Goal: Information Seeking & Learning: Learn about a topic

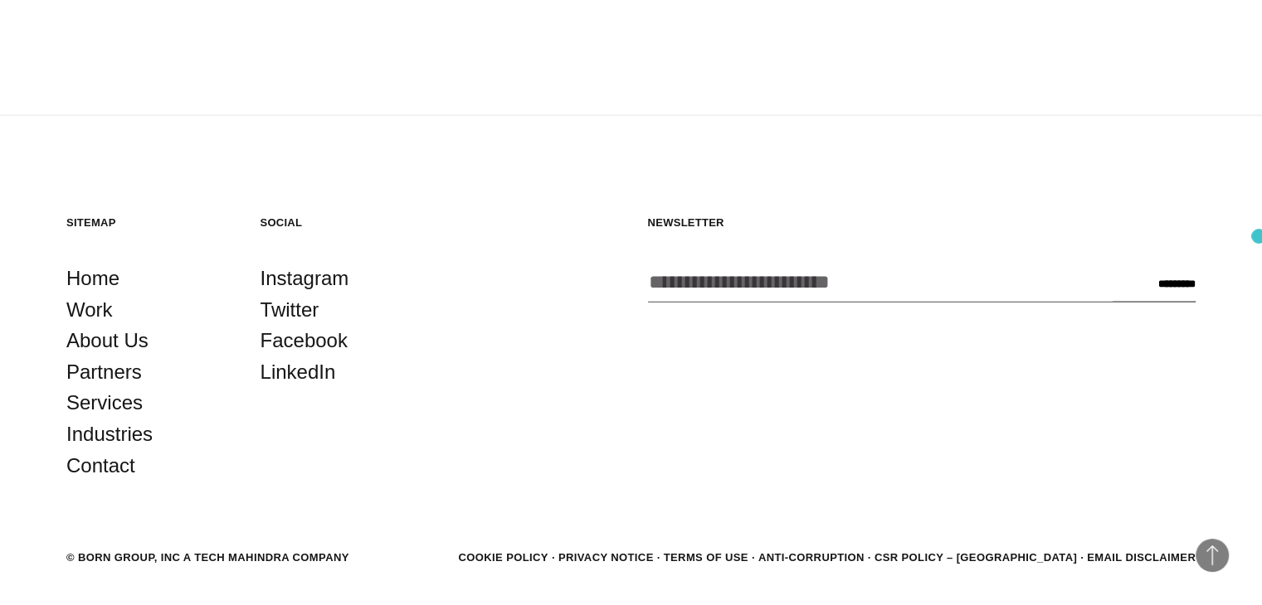
scroll to position [3483, 0]
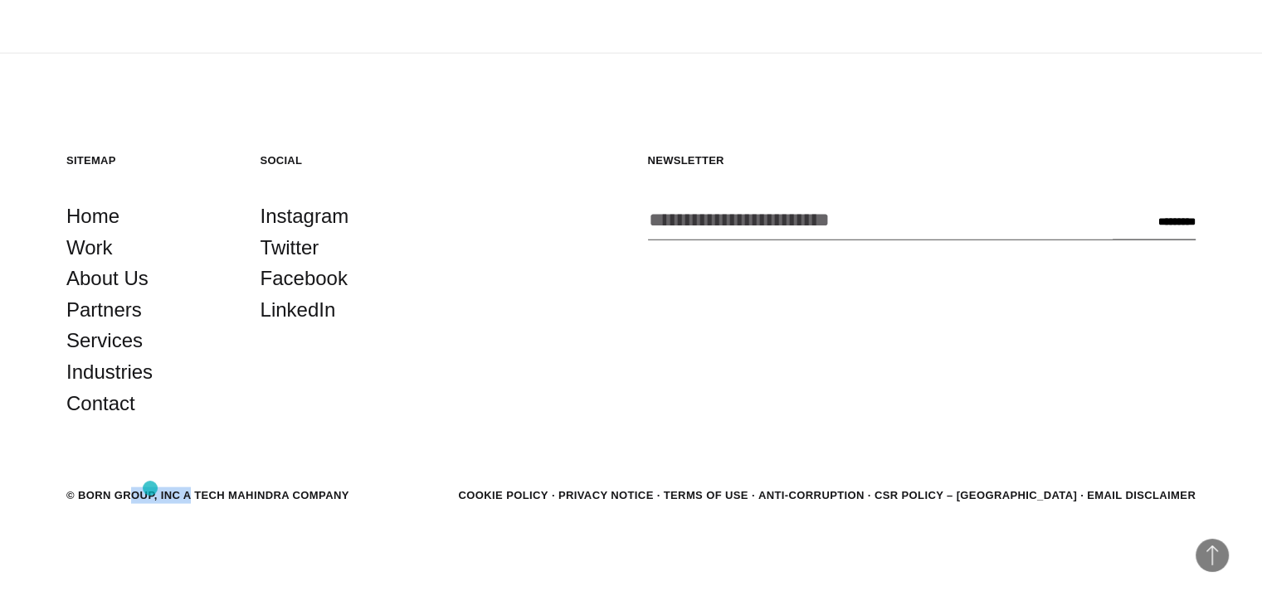
drag, startPoint x: 80, startPoint y: 492, endPoint x: 150, endPoint y: 489, distance: 69.8
click at [150, 489] on div "© BORN GROUP, INC A Tech Mahindra Company" at bounding box center [207, 496] width 283 height 17
copy div "BORN GROUP"
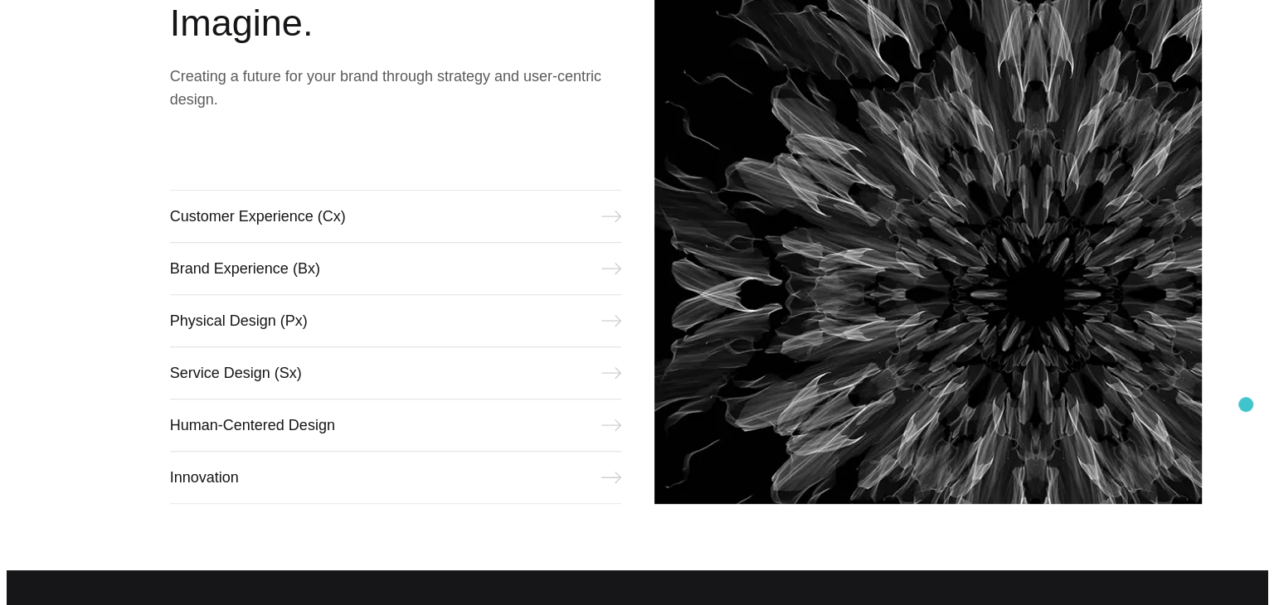
scroll to position [0, 0]
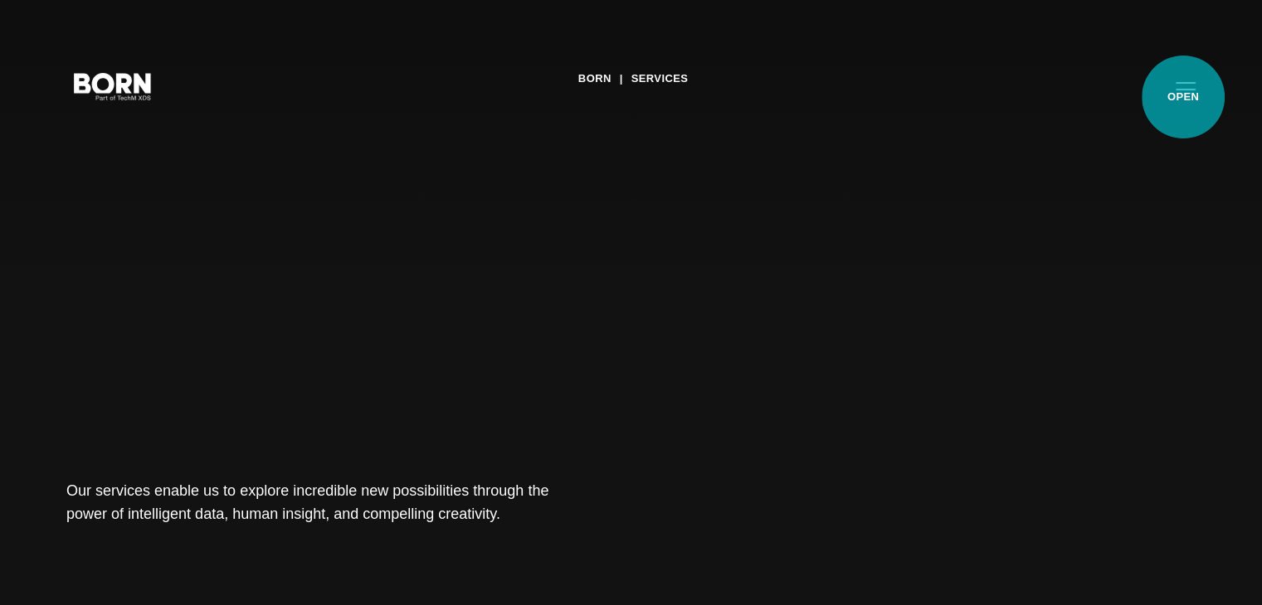
click at [1190, 85] on button "Primary Menu" at bounding box center [1185, 85] width 40 height 35
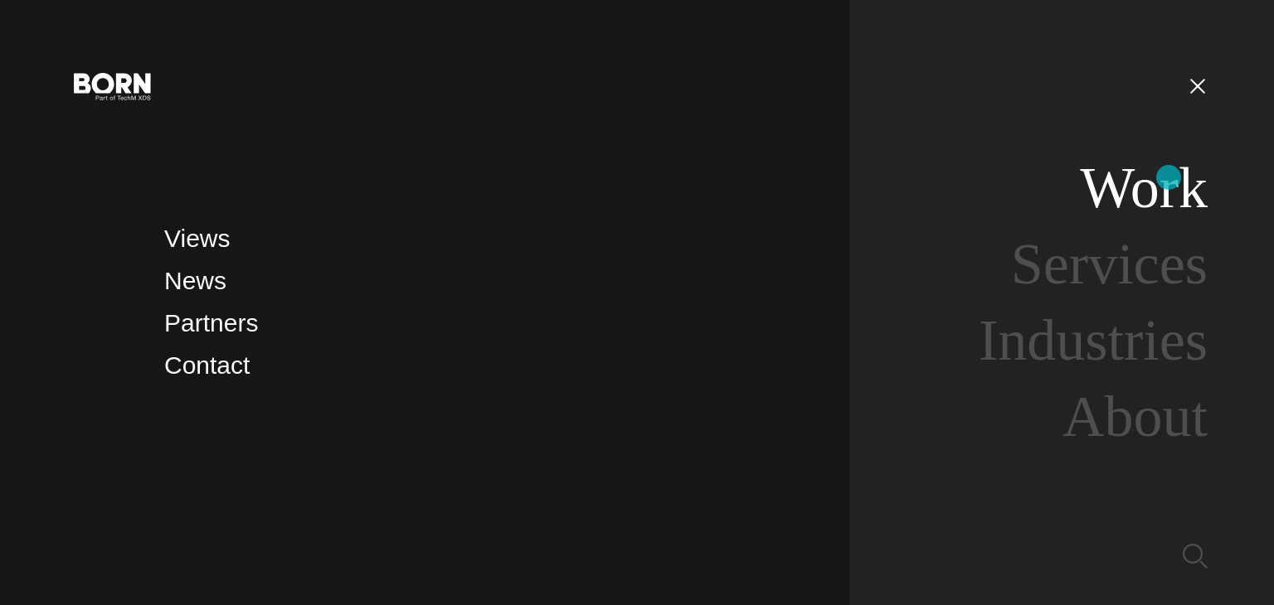
click at [1169, 177] on link "Work" at bounding box center [1144, 188] width 128 height 64
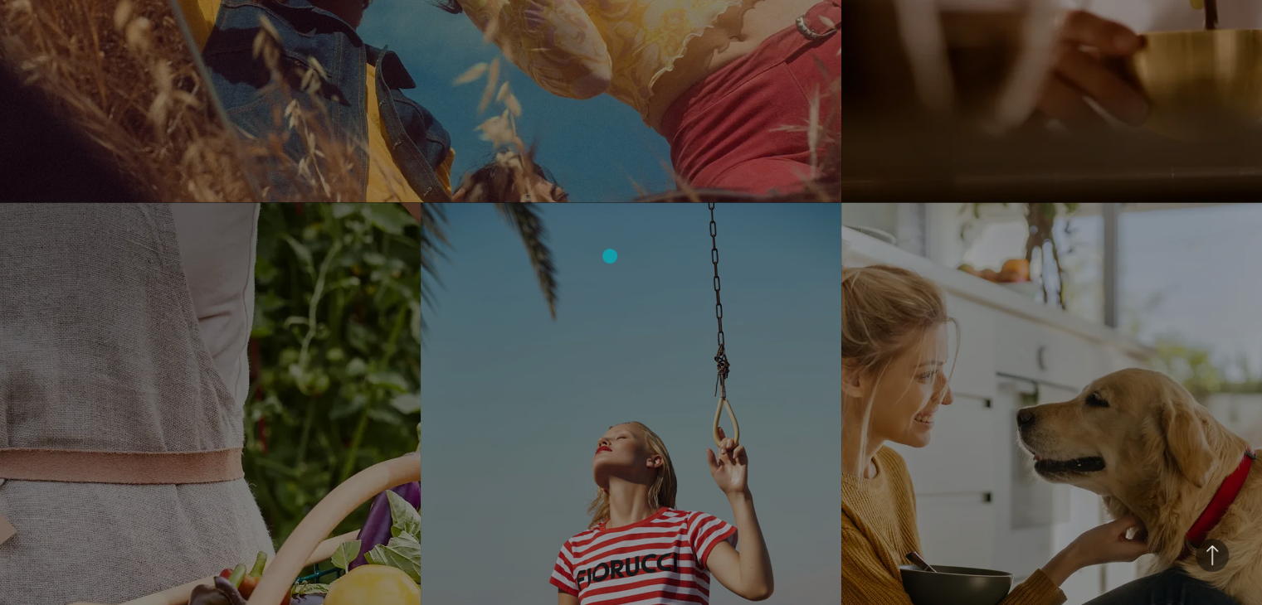
scroll to position [2986, 0]
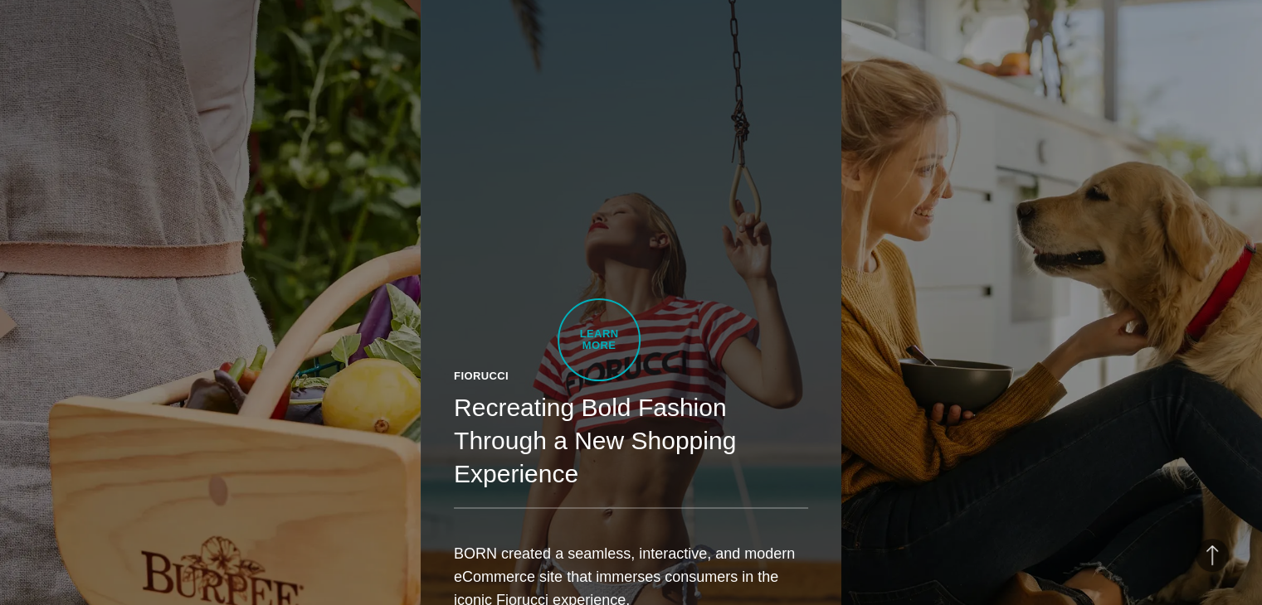
click at [597, 340] on link "Fiorucci Recreating Bold Fashion Through a New Shopping Experience BORN created…" at bounding box center [631, 327] width 421 height 663
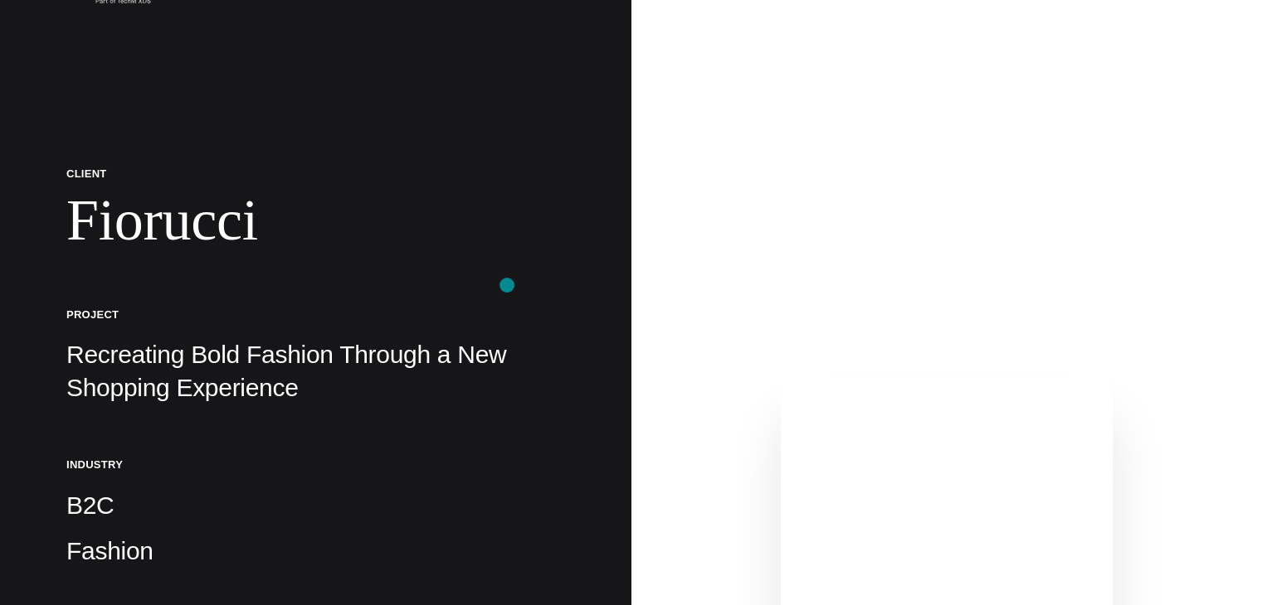
scroll to position [166, 0]
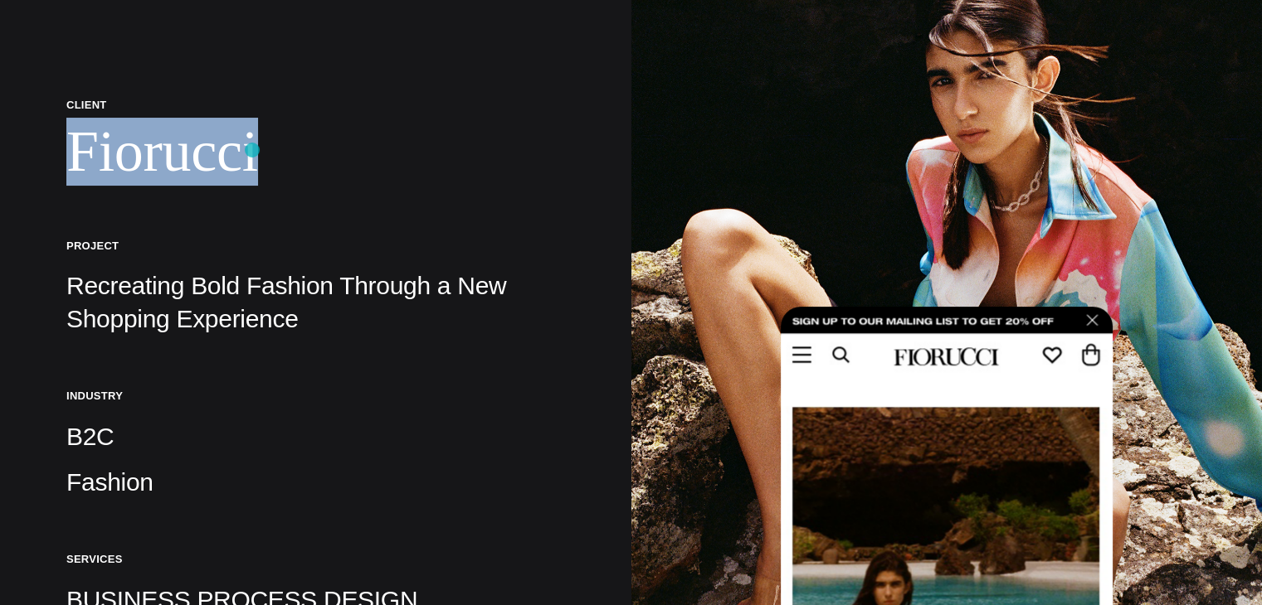
drag, startPoint x: 146, startPoint y: 149, endPoint x: 252, endPoint y: 150, distance: 106.2
click at [252, 150] on div "Client Fiorucci Project Recreating Bold Fashion Through a New Shopping Experien…" at bounding box center [315, 558] width 631 height 1449
copy h1 "Fiorucci"
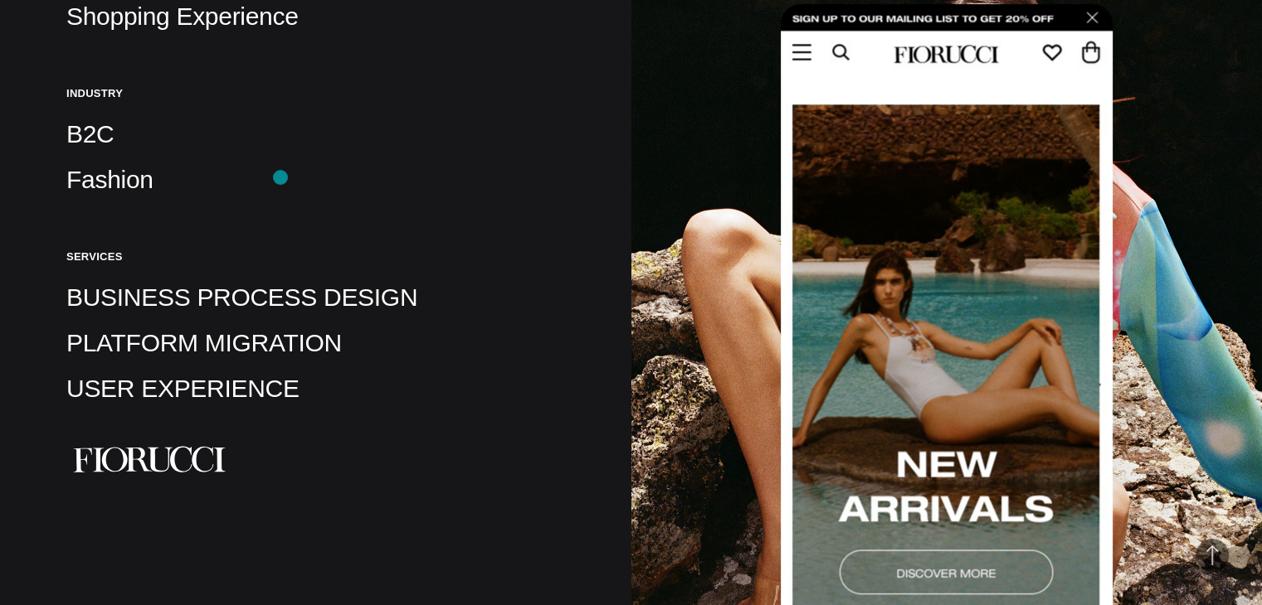
scroll to position [498, 0]
